Goal: Check status: Check status

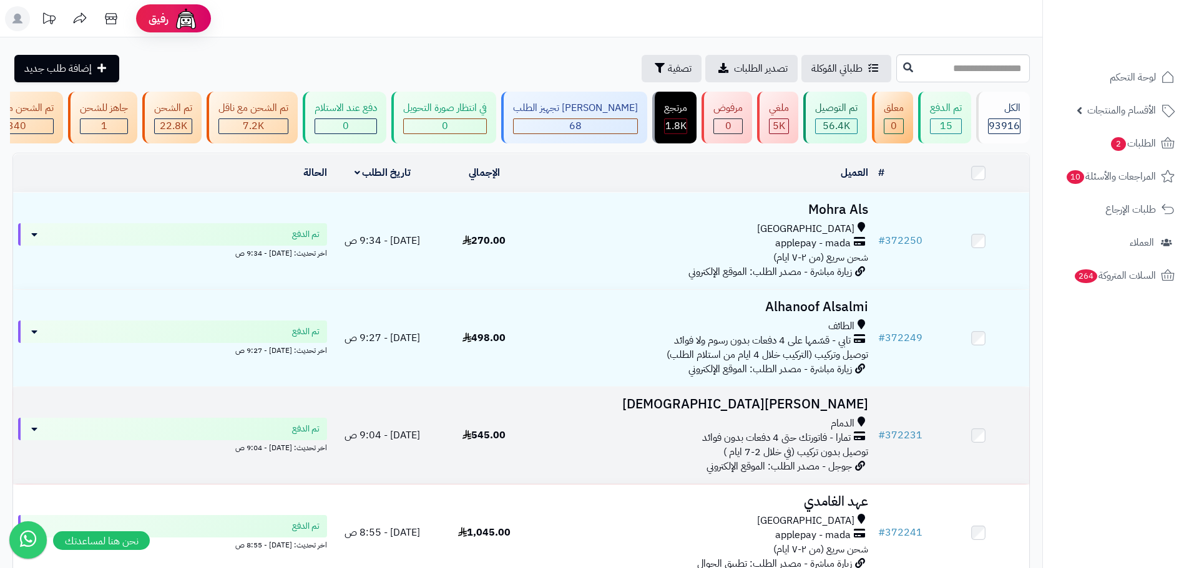
drag, startPoint x: 205, startPoint y: 406, endPoint x: 254, endPoint y: 409, distance: 49.4
click at [254, 409] on td "تم الدفع اخر تحديث: اليوم - 9:04 ص" at bounding box center [172, 436] width 319 height 97
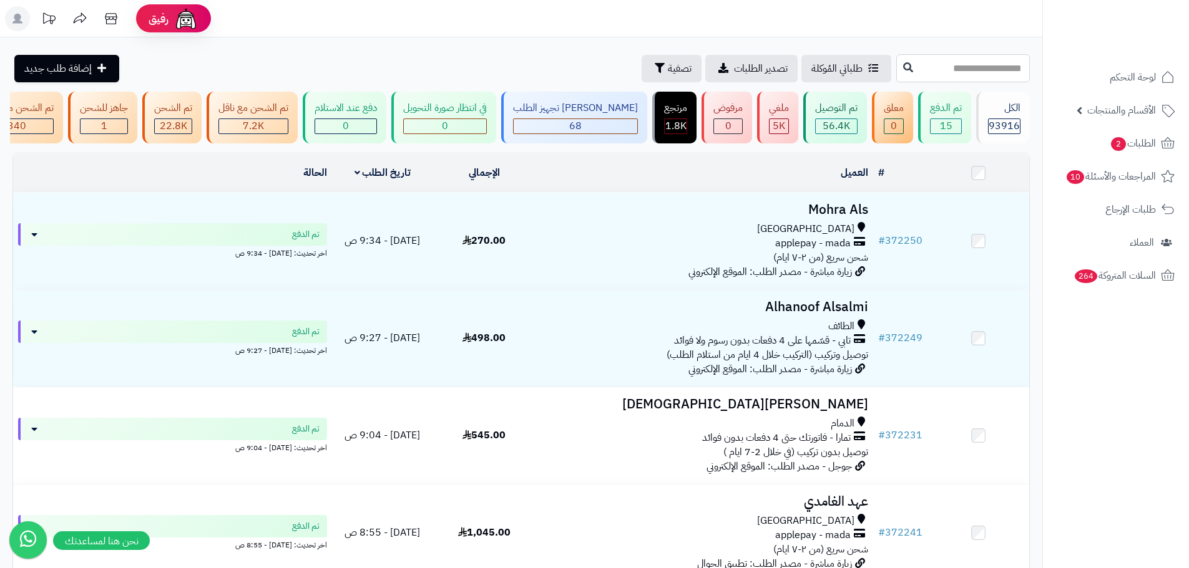
click at [896, 60] on input "text" at bounding box center [963, 68] width 134 height 28
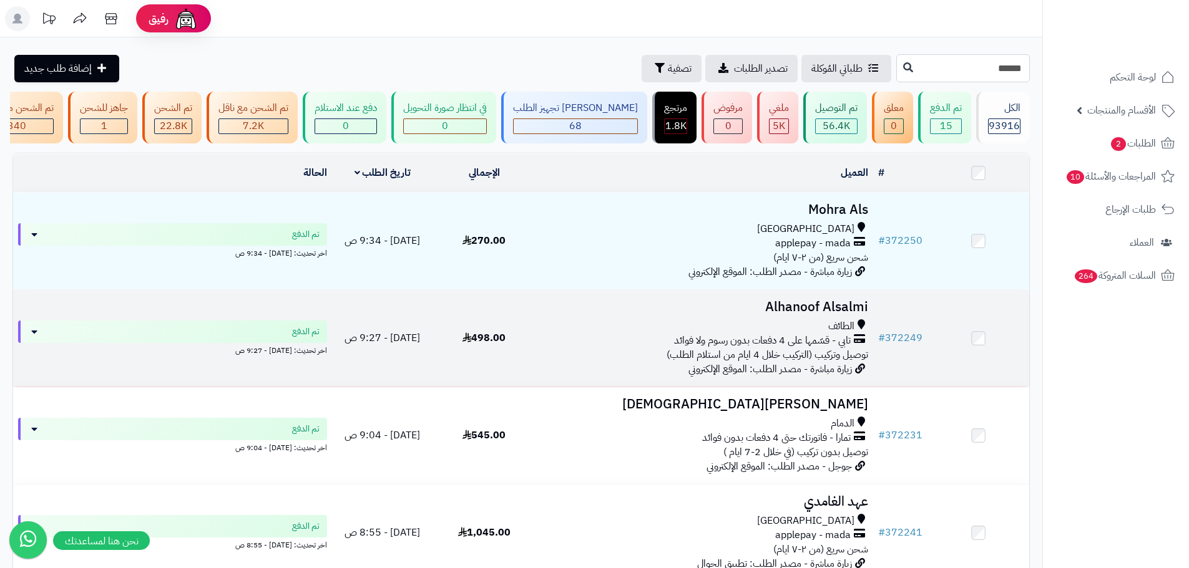
type input "******"
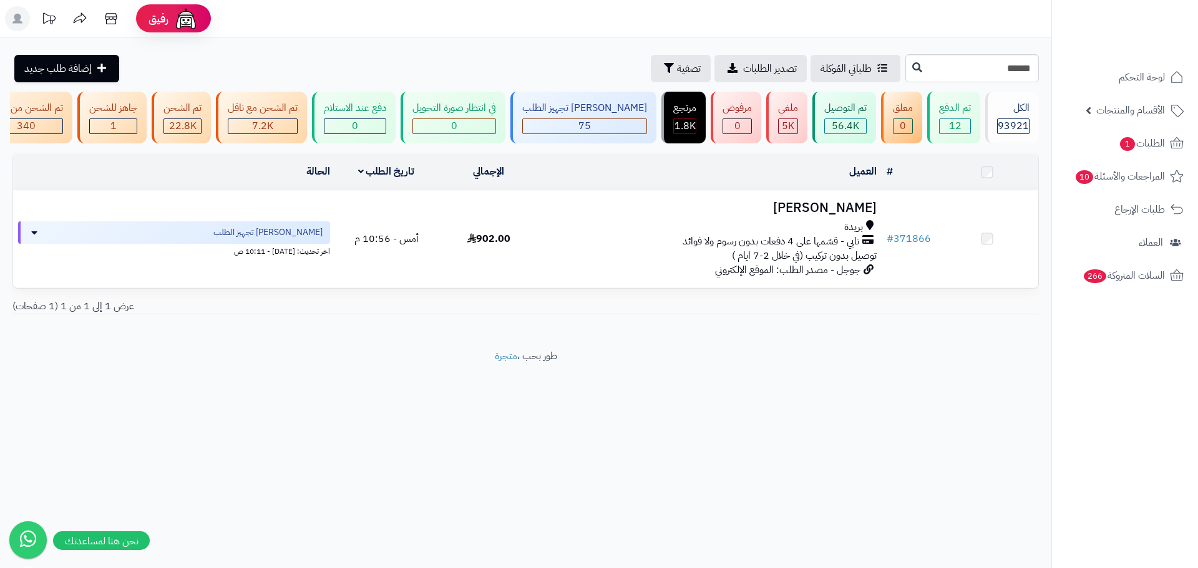
click at [819, 245] on span "تابي - قسّمها على 4 دفعات بدون رسوم ولا فوائد" at bounding box center [771, 242] width 177 height 14
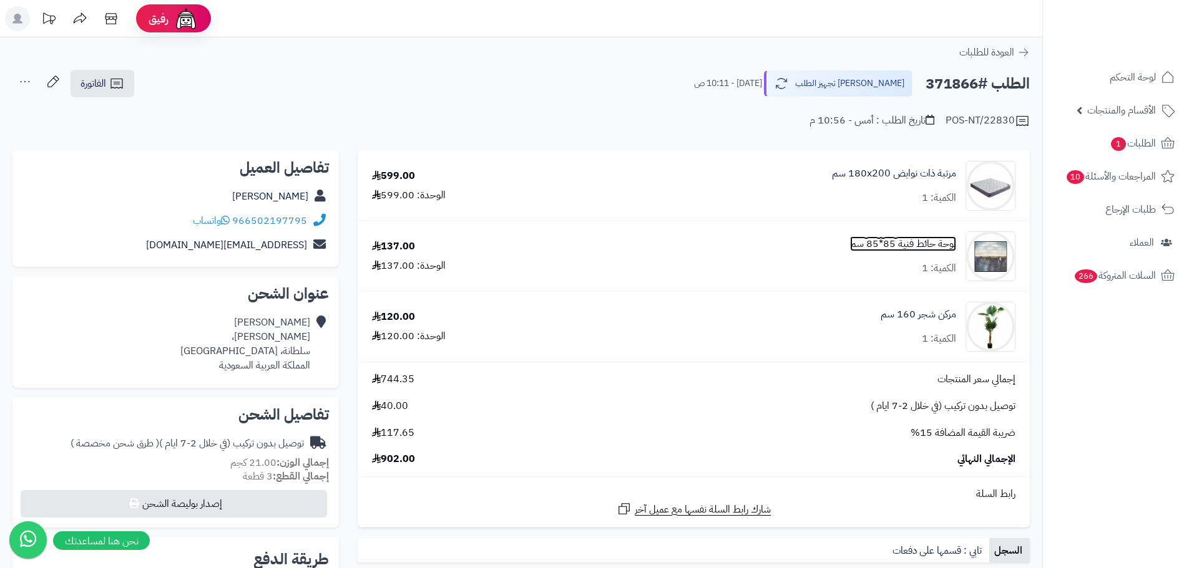
click at [907, 246] on link "لوحة حائط فنية 85*85 سم" at bounding box center [903, 244] width 106 height 14
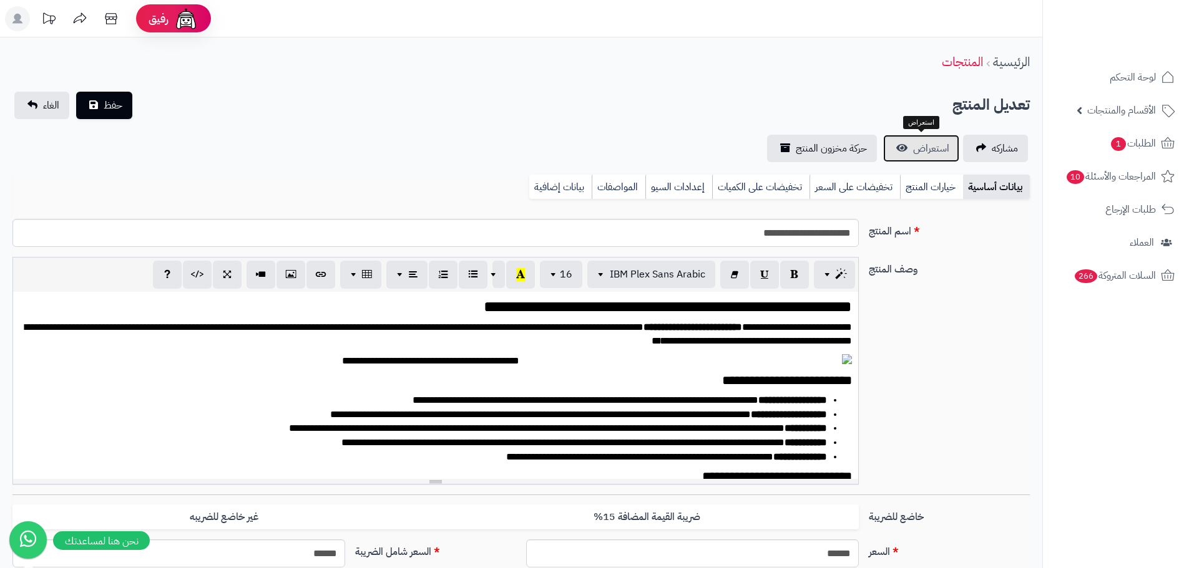
click at [905, 155] on link "استعراض" at bounding box center [921, 148] width 76 height 27
